Goal: Information Seeking & Learning: Learn about a topic

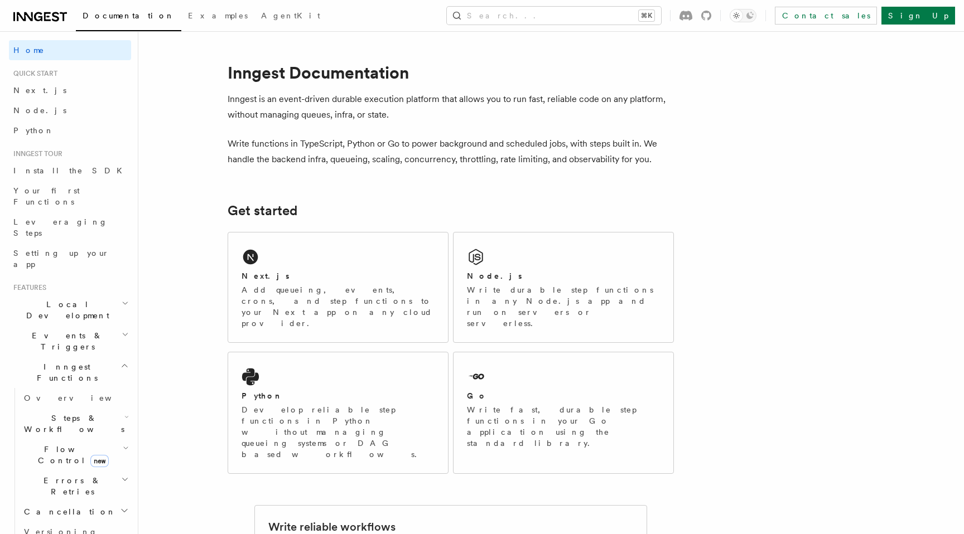
click at [61, 408] on h2 "Steps & Workflows" at bounding box center [76, 423] width 112 height 31
click at [64, 480] on link "Sleeps" at bounding box center [80, 490] width 101 height 20
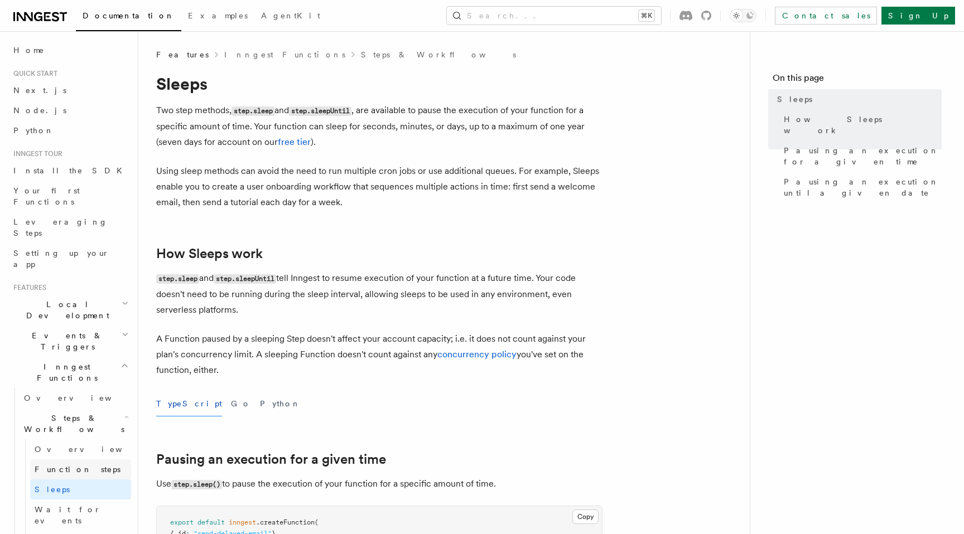
click at [76, 465] on span "Function steps" at bounding box center [78, 469] width 86 height 9
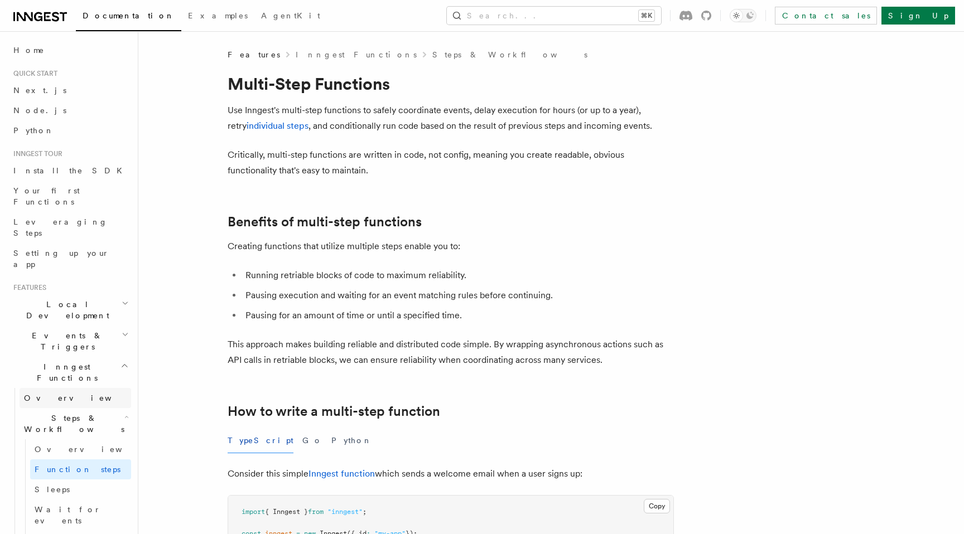
click at [44, 394] on span "Overview" at bounding box center [81, 398] width 115 height 9
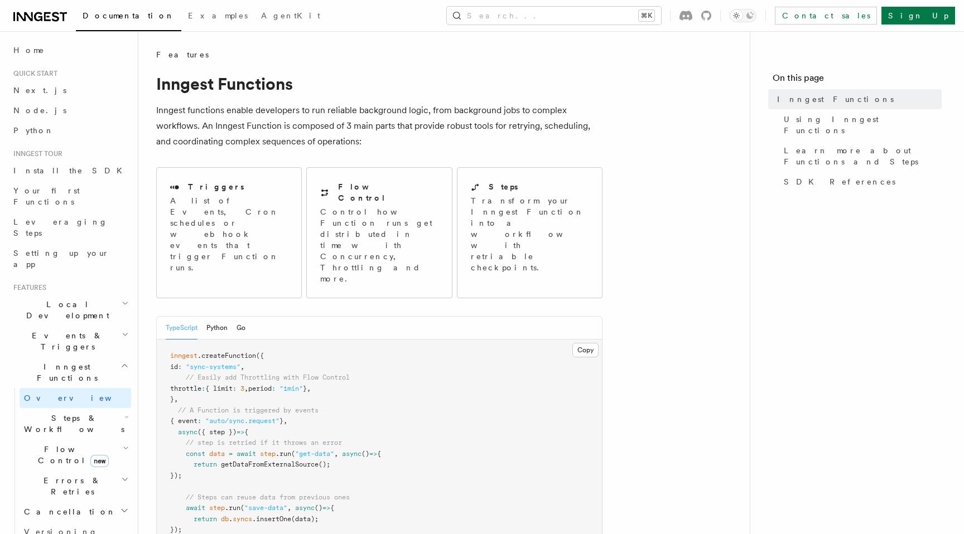
click at [38, 413] on span "Steps & Workflows" at bounding box center [72, 424] width 105 height 22
click at [47, 413] on span "Steps & Workflows" at bounding box center [72, 424] width 105 height 22
click at [50, 445] on span "Overview" at bounding box center [92, 449] width 115 height 9
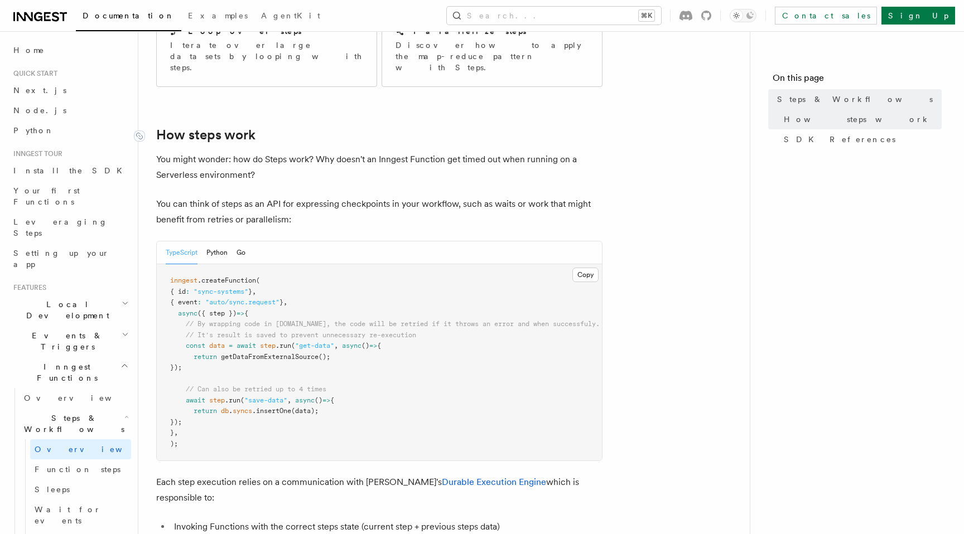
scroll to position [373, 0]
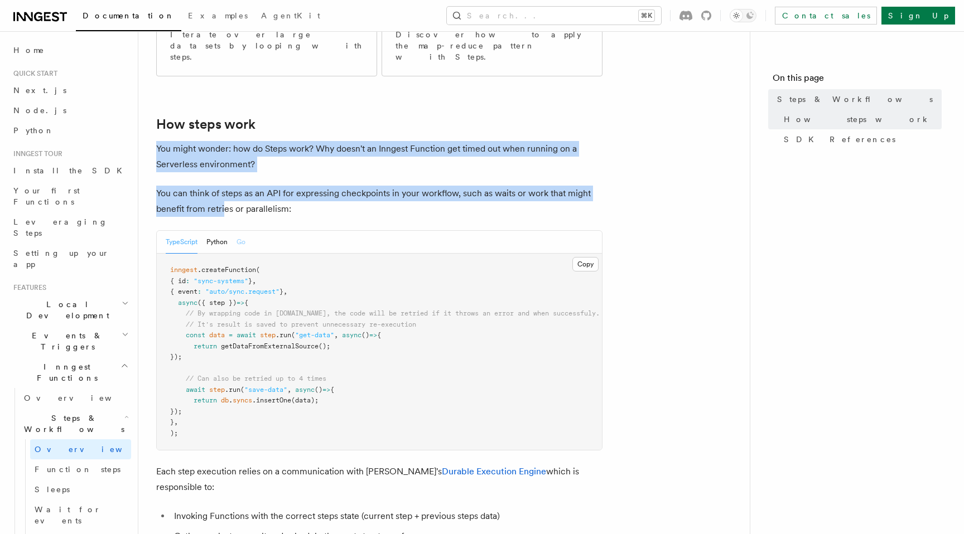
drag, startPoint x: 157, startPoint y: 105, endPoint x: 238, endPoint y: 197, distance: 122.1
click at [235, 190] on article "Features Inngest Functions Steps & Workflows Steps are fundamental building blo…" at bounding box center [444, 517] width 576 height 1683
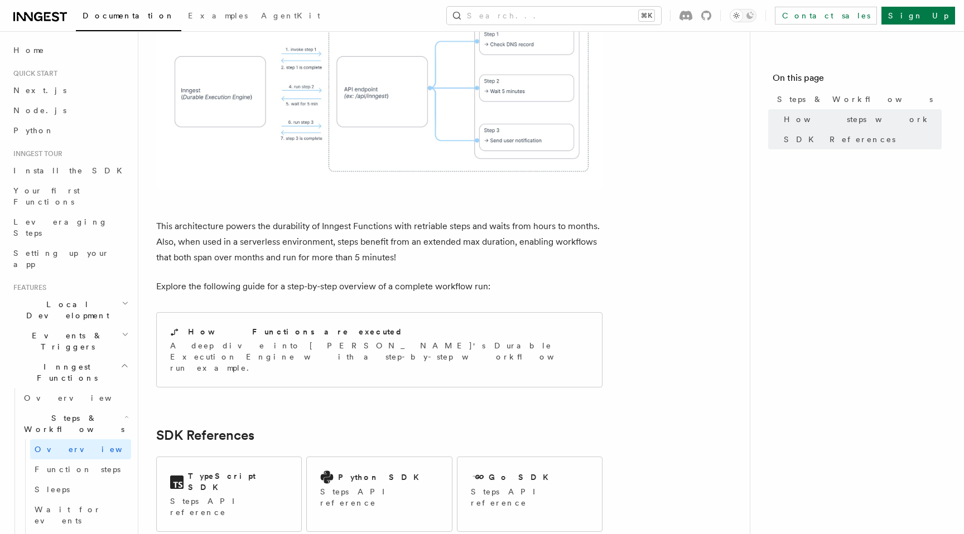
scroll to position [980, 0]
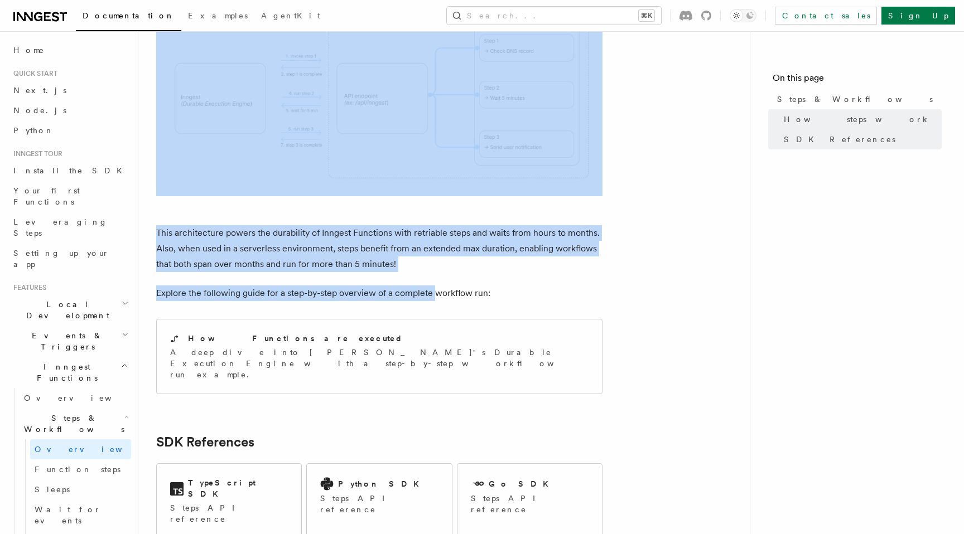
click at [435, 286] on p "Explore the following guide for a step-by-step overview of a complete workflow …" at bounding box center [379, 294] width 446 height 16
click at [496, 286] on p "Explore the following guide for a step-by-step overview of a complete workflow …" at bounding box center [379, 294] width 446 height 16
copy article "You might wonder: how do Steps work? Why doesn't an Inngest Function get timed …"
click at [388, 320] on div "How Functions are executed A deep dive into Inngest's Durable Execution Engine …" at bounding box center [379, 357] width 445 height 74
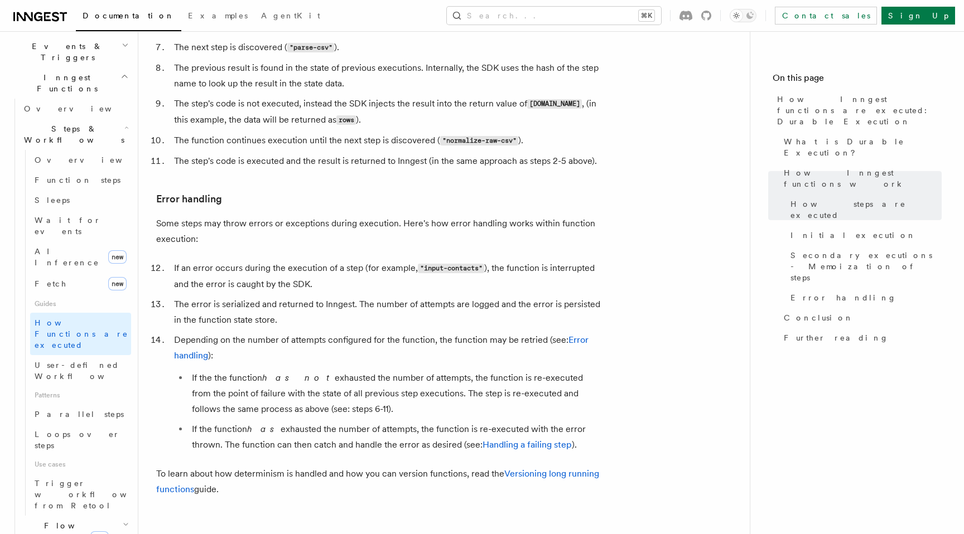
scroll to position [1917, 0]
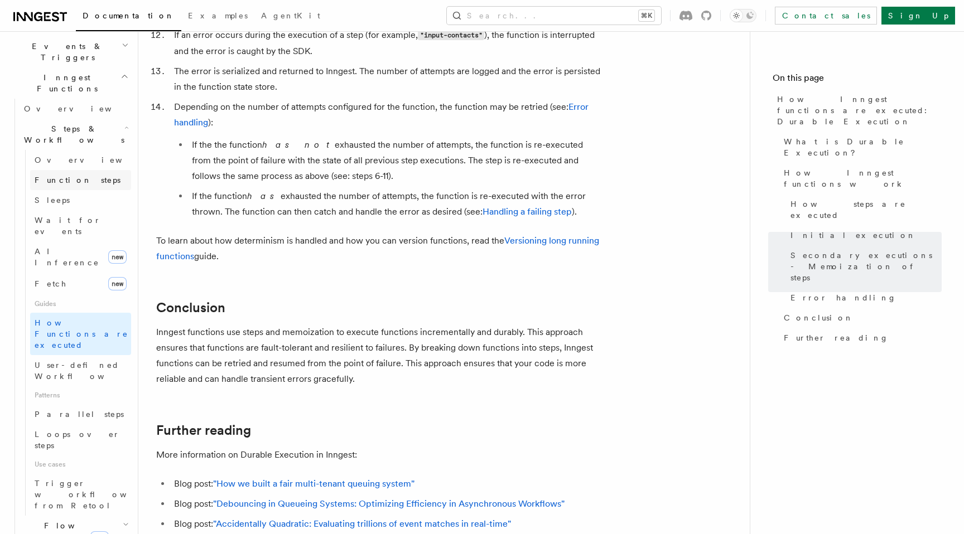
click at [64, 176] on span "Function steps" at bounding box center [78, 180] width 86 height 9
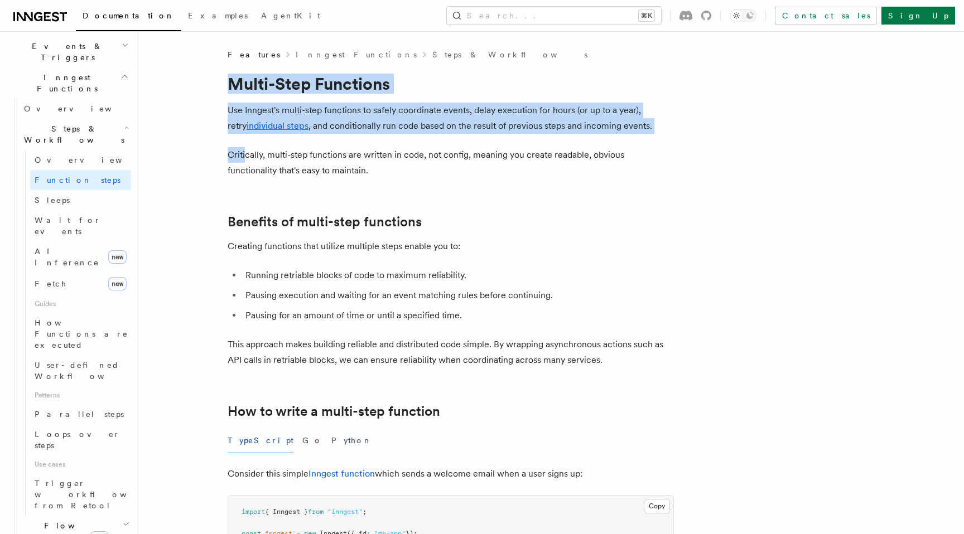
drag, startPoint x: 232, startPoint y: 79, endPoint x: 247, endPoint y: 170, distance: 91.7
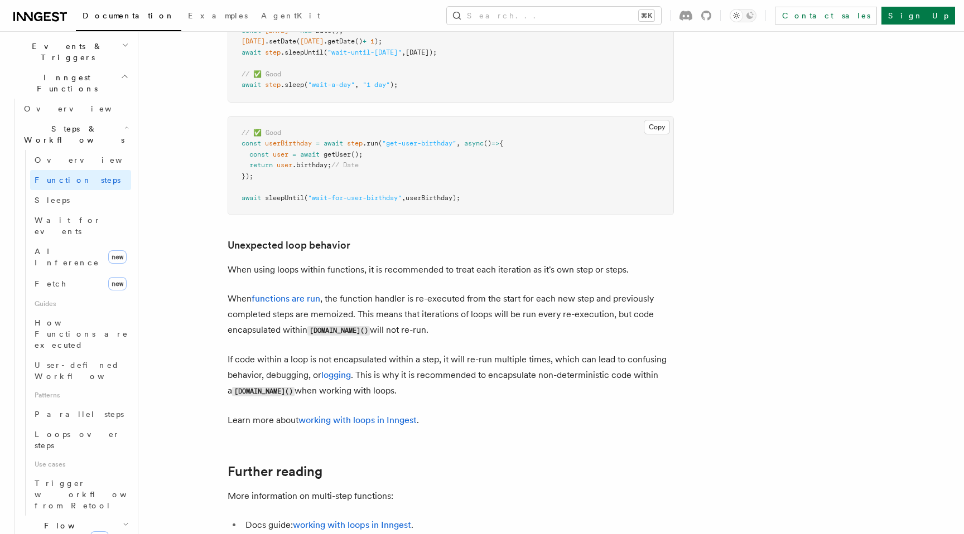
scroll to position [3737, 0]
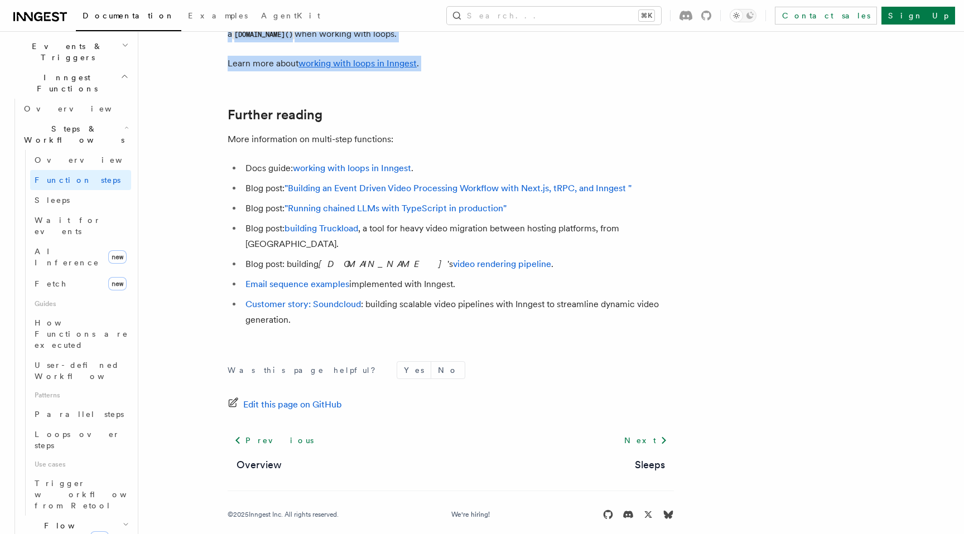
copy article "Multi-Step Functions Use Inngest's multi-step functions to safely coordinate ev…"
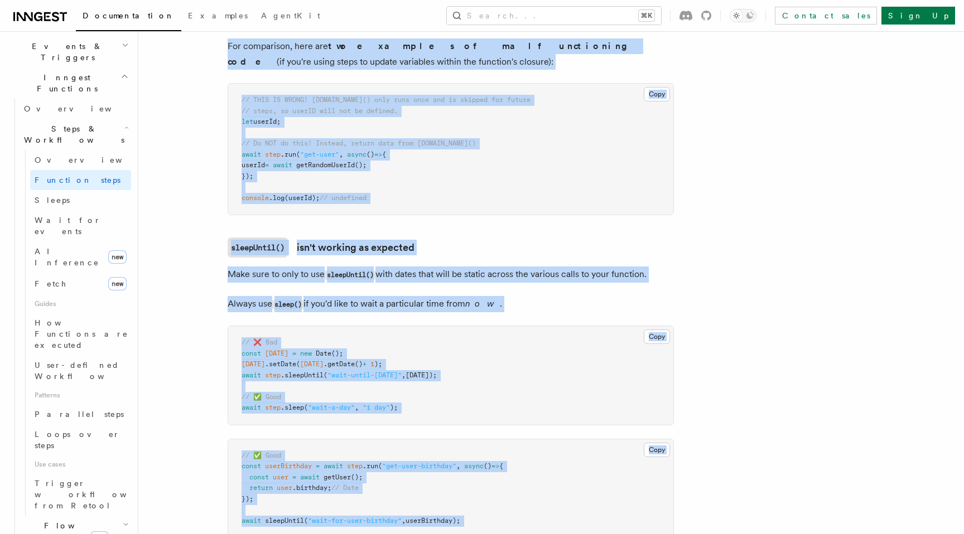
scroll to position [2994, 0]
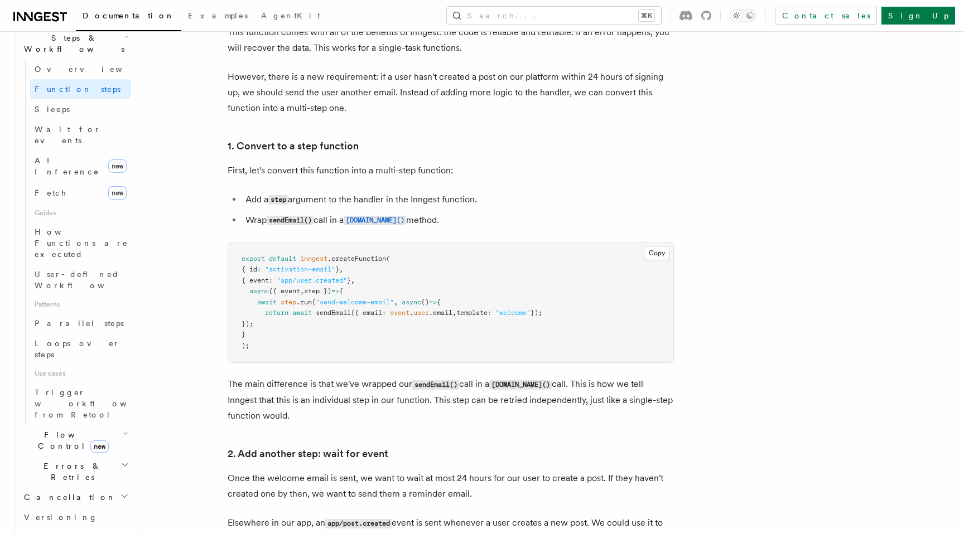
scroll to position [378, 0]
click at [51, 427] on h2 "Flow Control new" at bounding box center [76, 442] width 112 height 31
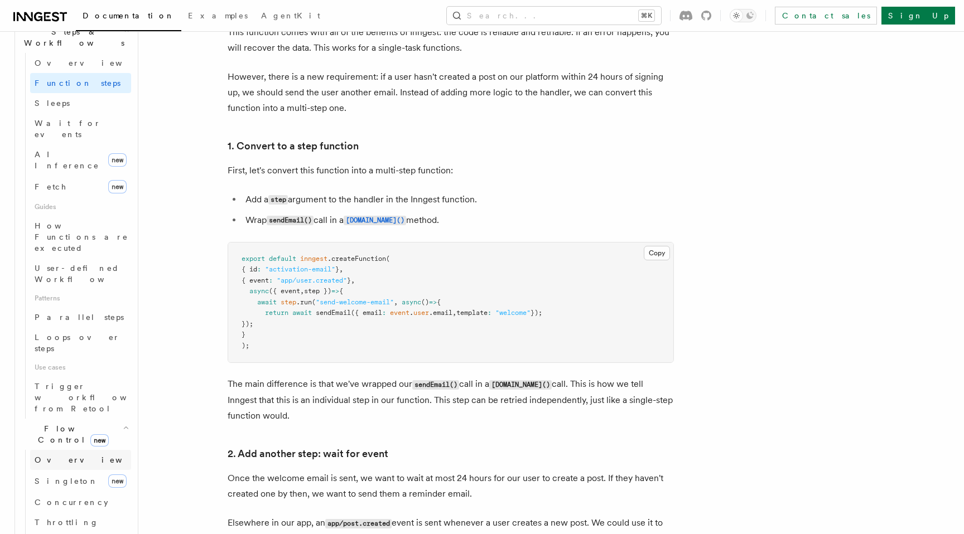
click at [46, 456] on span "Overview" at bounding box center [92, 460] width 115 height 9
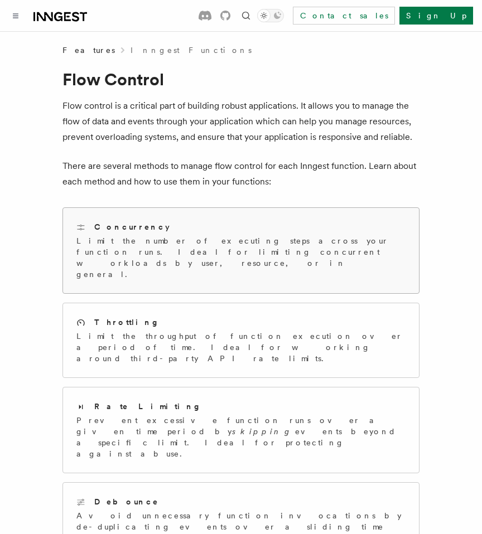
click at [146, 223] on div "Concurrency" at bounding box center [240, 227] width 329 height 12
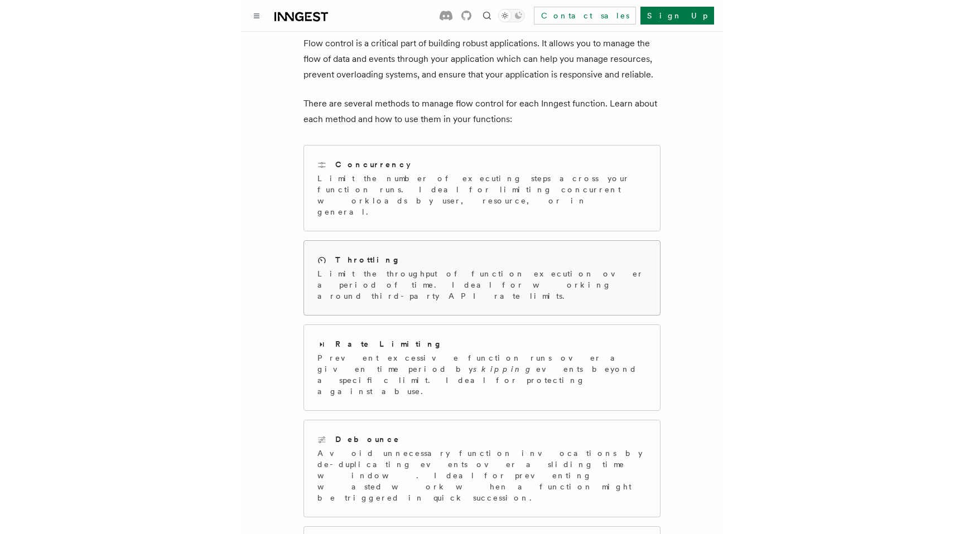
scroll to position [64, 0]
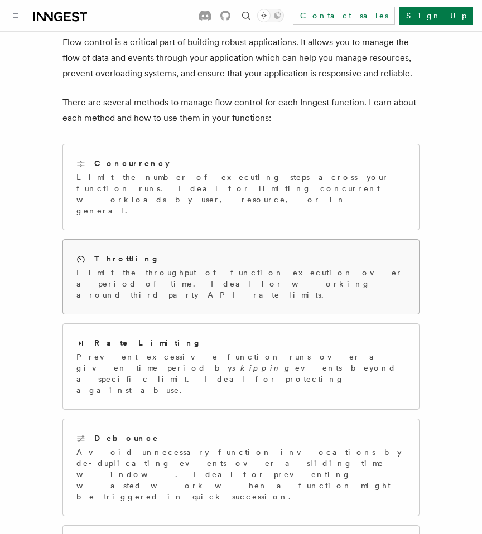
click at [127, 267] on p "Limit the throughput of function execution over a period of time. Ideal for wor…" at bounding box center [240, 283] width 329 height 33
click at [127, 149] on div "Concurrency Limit the number of executing steps across your function runs. Idea…" at bounding box center [241, 186] width 356 height 85
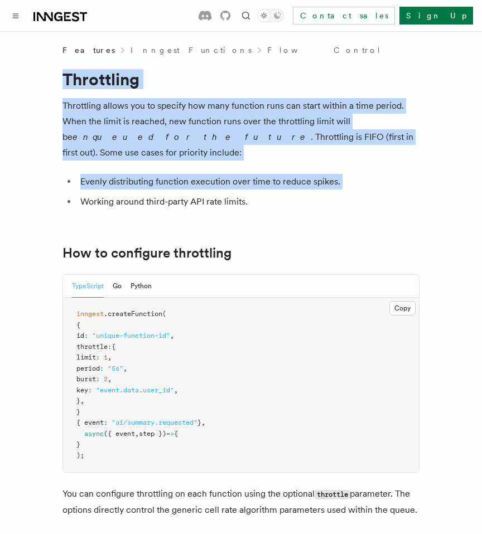
drag, startPoint x: 64, startPoint y: 84, endPoint x: 95, endPoint y: 187, distance: 107.3
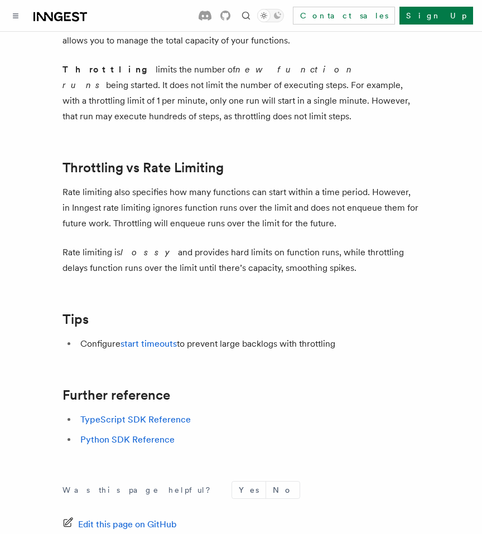
scroll to position [1189, 0]
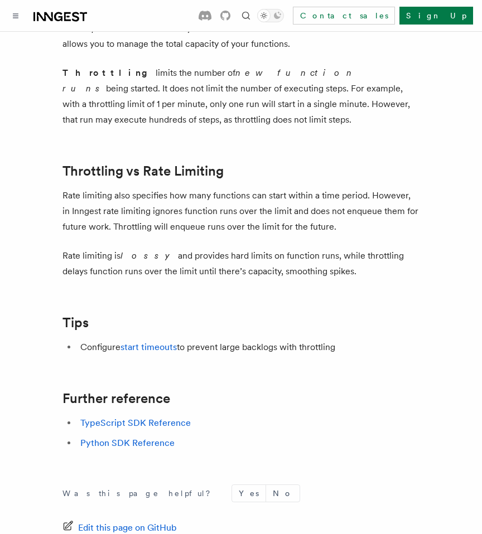
click at [351, 248] on p "Rate limiting is lossy and provides hard limits on function runs, while throttl…" at bounding box center [240, 263] width 357 height 31
copy article "Throttling Throttling allows you to specify how many function runs can start wi…"
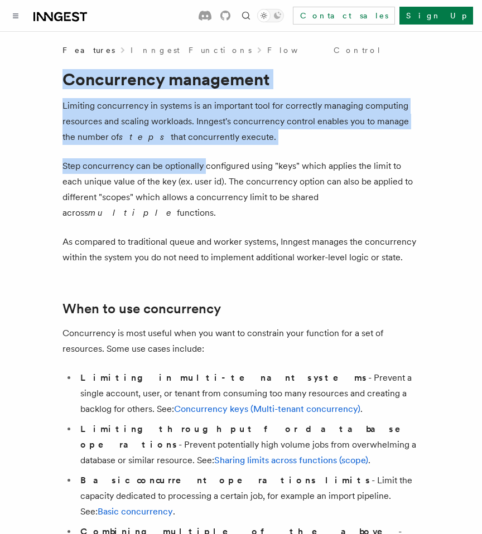
drag, startPoint x: 66, startPoint y: 81, endPoint x: 205, endPoint y: 170, distance: 164.0
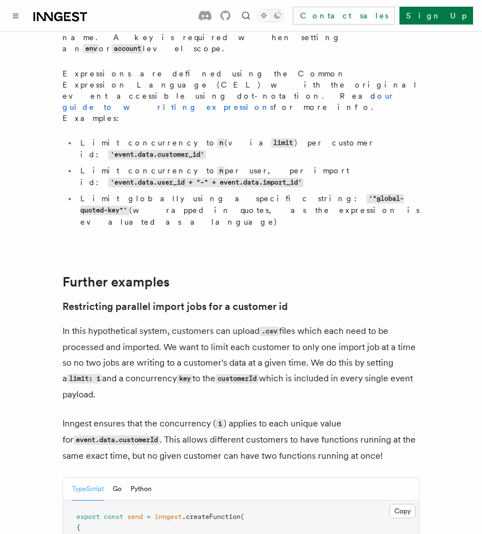
scroll to position [4681, 0]
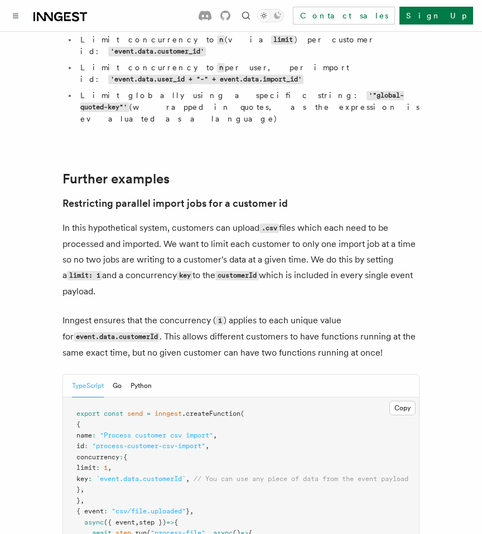
click at [223, 398] on pre "export const send = inngest .createFunction ( { name : "Process customer csv im…" at bounding box center [241, 512] width 356 height 229
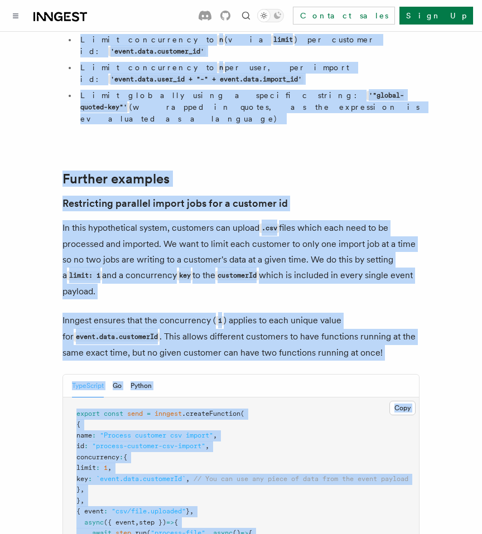
copy article "Concurrency management Limiting concurrency in systems is an important tool for…"
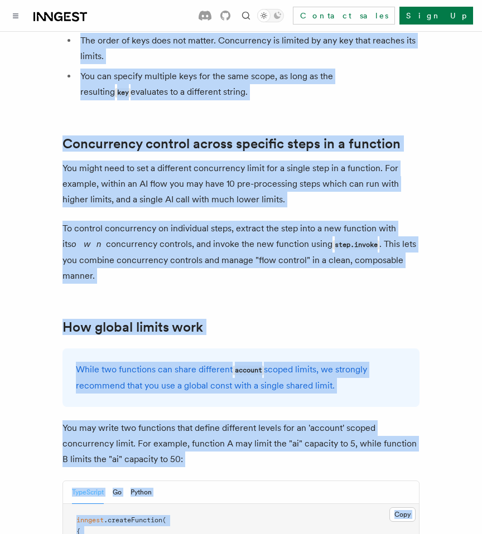
scroll to position [2811, 0]
